Goal: Navigation & Orientation: Find specific page/section

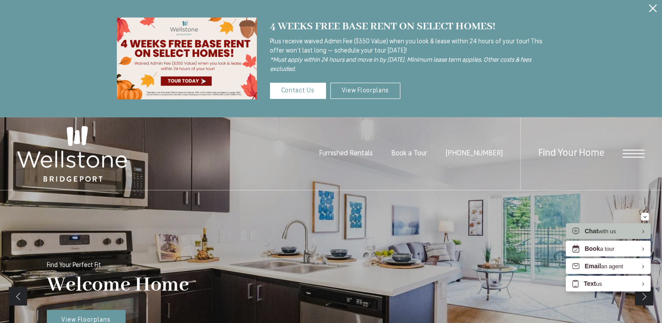
click at [653, 4] on icon "Close Alert" at bounding box center [653, 8] width 8 height 8
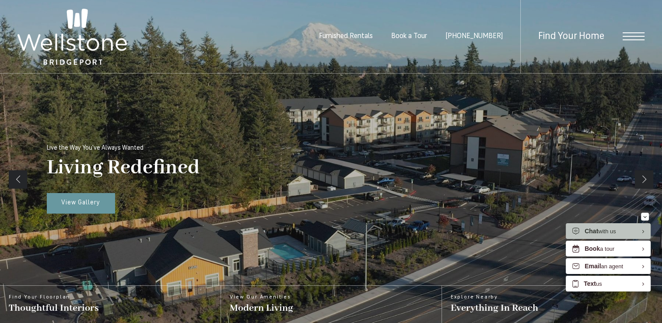
click at [637, 41] on div "Find Your Home" at bounding box center [582, 36] width 124 height 73
click at [632, 33] on span "Open Menu" at bounding box center [633, 36] width 22 height 8
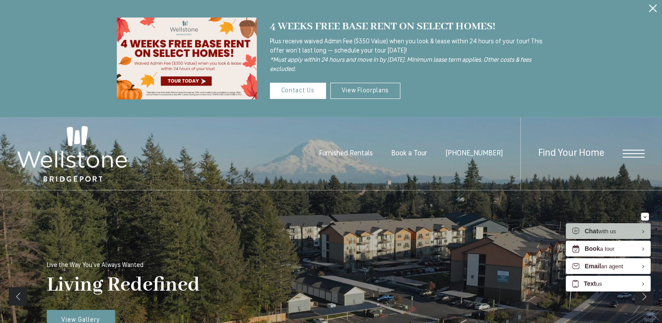
click at [635, 154] on span "Open Menu" at bounding box center [633, 153] width 22 height 1
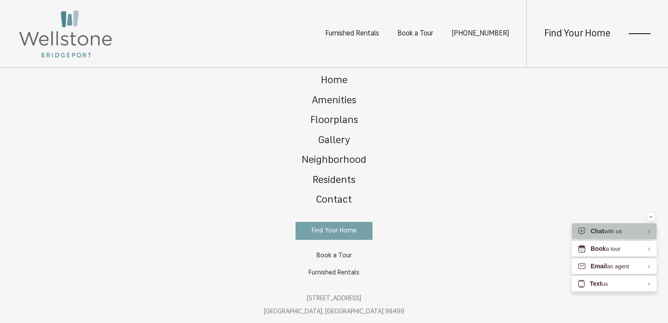
scroll to position [9, 0]
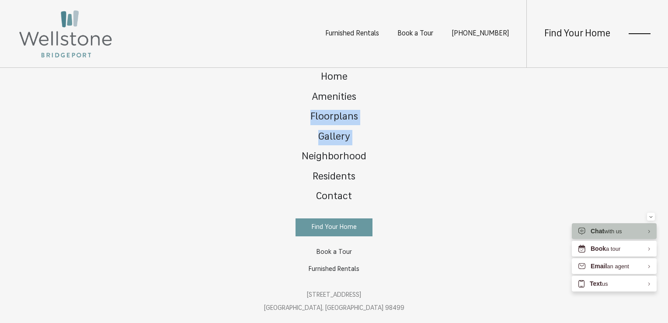
drag, startPoint x: 210, startPoint y: 149, endPoint x: 94, endPoint y: 218, distance: 134.6
click at [94, 218] on div "Home Amenities Floorplans Gallery Neighborhood Residents Contact" at bounding box center [334, 195] width 668 height 255
